Goal: Task Accomplishment & Management: Manage account settings

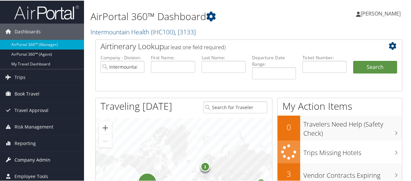
scroll to position [65, 0]
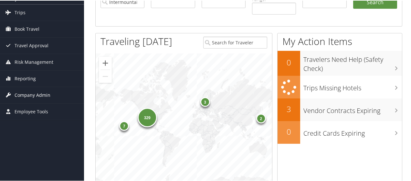
click at [23, 91] on span "Company Admin" at bounding box center [33, 94] width 36 height 16
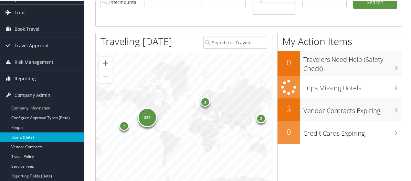
click at [17, 135] on link "Users (Beta)" at bounding box center [42, 136] width 84 height 10
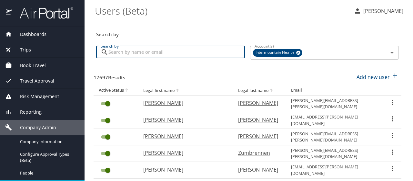
click at [116, 49] on input "Search by" at bounding box center [177, 52] width 137 height 12
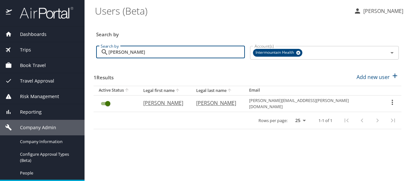
type input "miriam bastian"
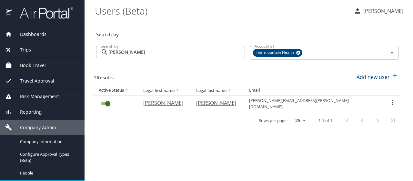
click at [392, 101] on icon "User Search Table" at bounding box center [392, 101] width 1 height 5
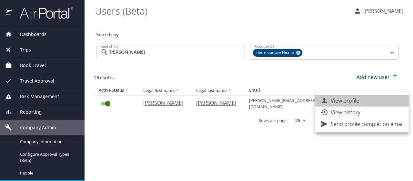
click at [390, 100] on li "View profile" at bounding box center [363, 101] width 94 height 12
select select "US"
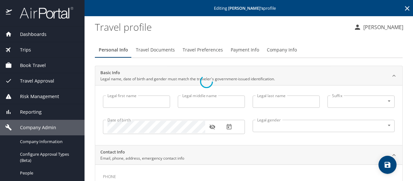
type input "miriam"
type input "anne beh"
type input "bastian"
type input "Female"
select select "US"
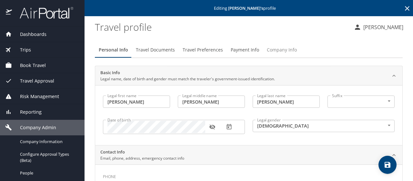
click at [279, 50] on span "Company Info" at bounding box center [282, 50] width 30 height 8
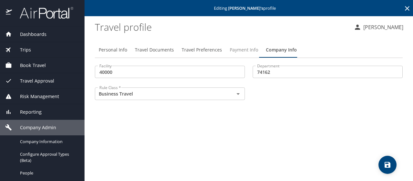
click at [247, 49] on span "Payment Info" at bounding box center [244, 50] width 28 height 8
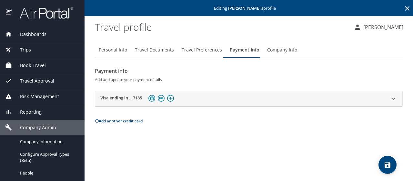
click at [193, 97] on div "Visa ending in ...7185" at bounding box center [243, 98] width 286 height 10
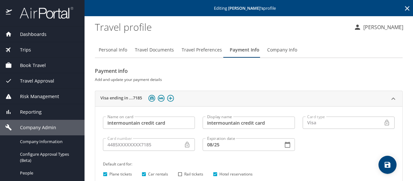
click at [219, 143] on input "08/25" at bounding box center [240, 144] width 75 height 12
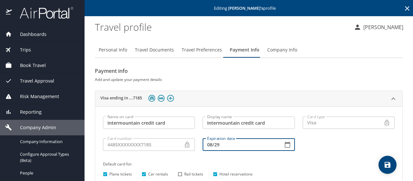
type input "08/29"
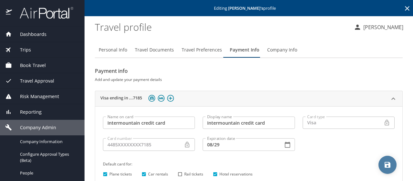
click at [392, 165] on icon "save" at bounding box center [388, 165] width 8 height 8
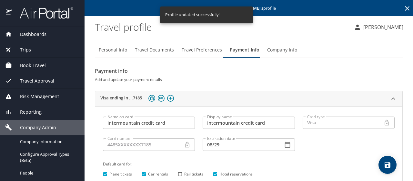
click at [404, 10] on icon at bounding box center [408, 9] width 8 height 8
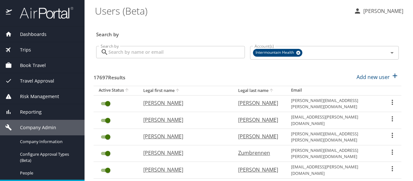
click at [25, 48] on span "Trips" at bounding box center [21, 49] width 19 height 7
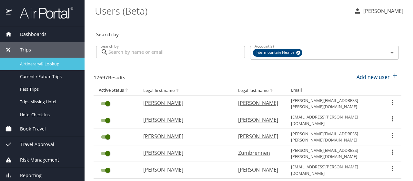
click at [30, 67] on div "Airtinerary® Lookup" at bounding box center [42, 63] width 74 height 7
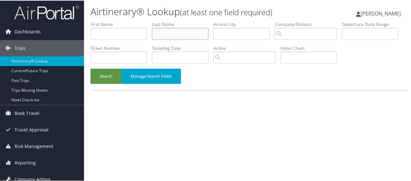
click at [167, 32] on input "text" at bounding box center [180, 33] width 57 height 12
type input "[PERSON_NAME]"
click at [120, 30] on input "text" at bounding box center [118, 33] width 57 height 12
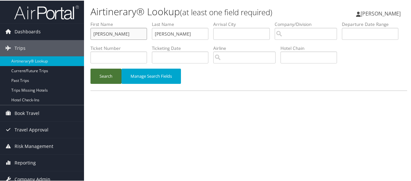
type input "[PERSON_NAME]"
click at [105, 83] on button "Search" at bounding box center [105, 75] width 31 height 15
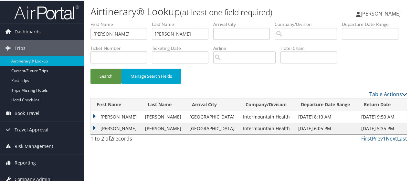
click at [102, 122] on td "[PERSON_NAME]" at bounding box center [116, 116] width 51 height 12
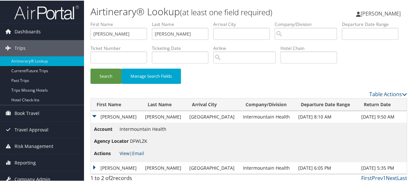
click at [125, 155] on link "View" at bounding box center [125, 152] width 10 height 6
drag, startPoint x: 186, startPoint y: 32, endPoint x: 134, endPoint y: 26, distance: 53.1
click at [134, 20] on ul "First Name [PERSON_NAME] Last Name [PERSON_NAME] Departure City Arrival City Co…" at bounding box center [248, 20] width 317 height 0
drag, startPoint x: 108, startPoint y: 35, endPoint x: 70, endPoint y: 28, distance: 38.4
click at [70, 28] on div "Dashboards AirPortal 360™ (Manager) AirPortal 360™ (Agent) My Travel Dashboard …" at bounding box center [206, 92] width 413 height 184
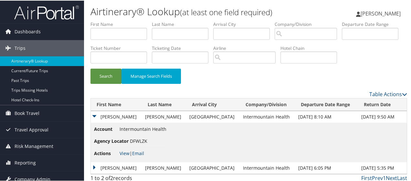
click at [93, 122] on td "[PERSON_NAME]" at bounding box center [116, 116] width 51 height 12
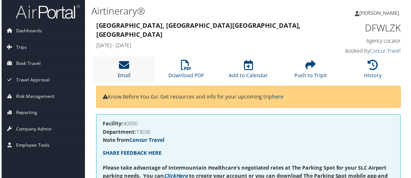
click at [122, 68] on icon at bounding box center [123, 65] width 10 height 10
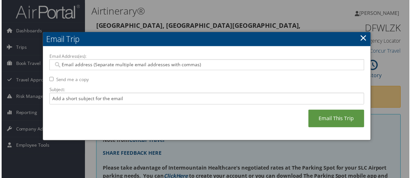
click at [80, 68] on div at bounding box center [206, 65] width 317 height 11
type input "jacki"
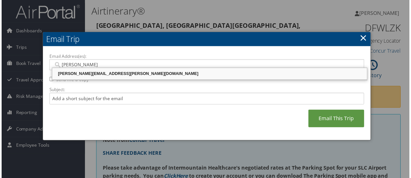
click at [127, 74] on div "[PERSON_NAME][EMAIL_ADDRESS][PERSON_NAME][DOMAIN_NAME]" at bounding box center [209, 74] width 315 height 6
type input "[PERSON_NAME][EMAIL_ADDRESS][PERSON_NAME][DOMAIN_NAME]"
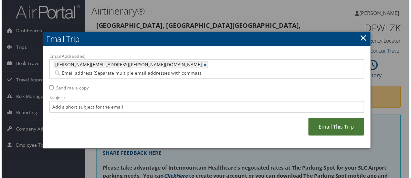
click at [336, 119] on link "Email This Trip" at bounding box center [337, 128] width 56 height 18
